Goal: Transaction & Acquisition: Purchase product/service

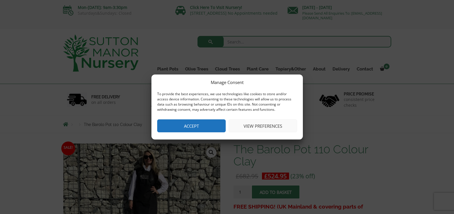
click at [258, 125] on button "View preferences" at bounding box center [262, 125] width 68 height 13
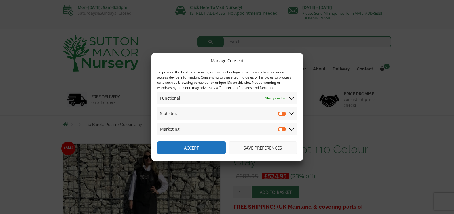
click at [256, 147] on button "Save preferences" at bounding box center [262, 147] width 68 height 13
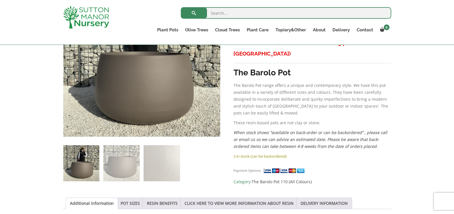
scroll to position [173, 0]
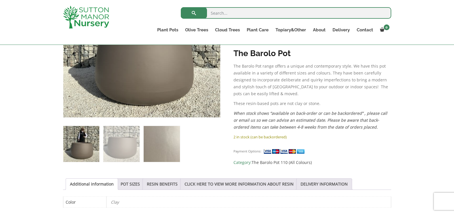
click at [167, 148] on img at bounding box center [162, 144] width 36 height 36
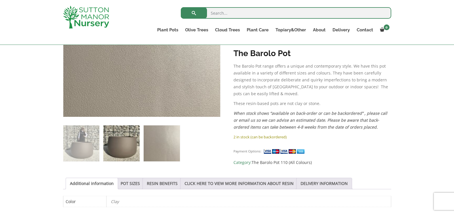
click at [119, 146] on img at bounding box center [121, 143] width 36 height 36
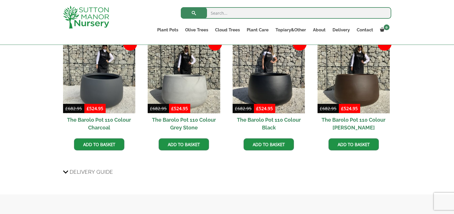
scroll to position [345, 0]
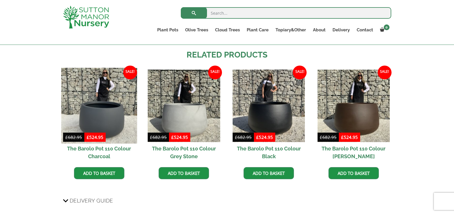
click at [105, 115] on img at bounding box center [99, 106] width 76 height 76
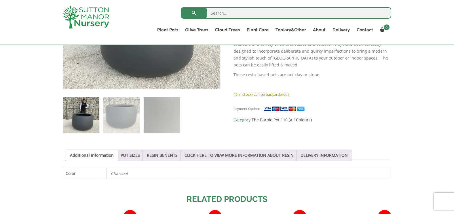
scroll to position [211, 0]
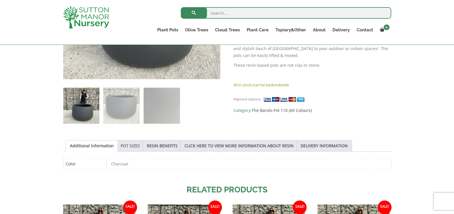
click at [128, 145] on link "POT SIZES" at bounding box center [130, 145] width 19 height 11
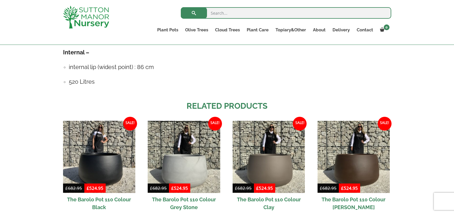
scroll to position [441, 0]
